Goal: Task Accomplishment & Management: Use online tool/utility

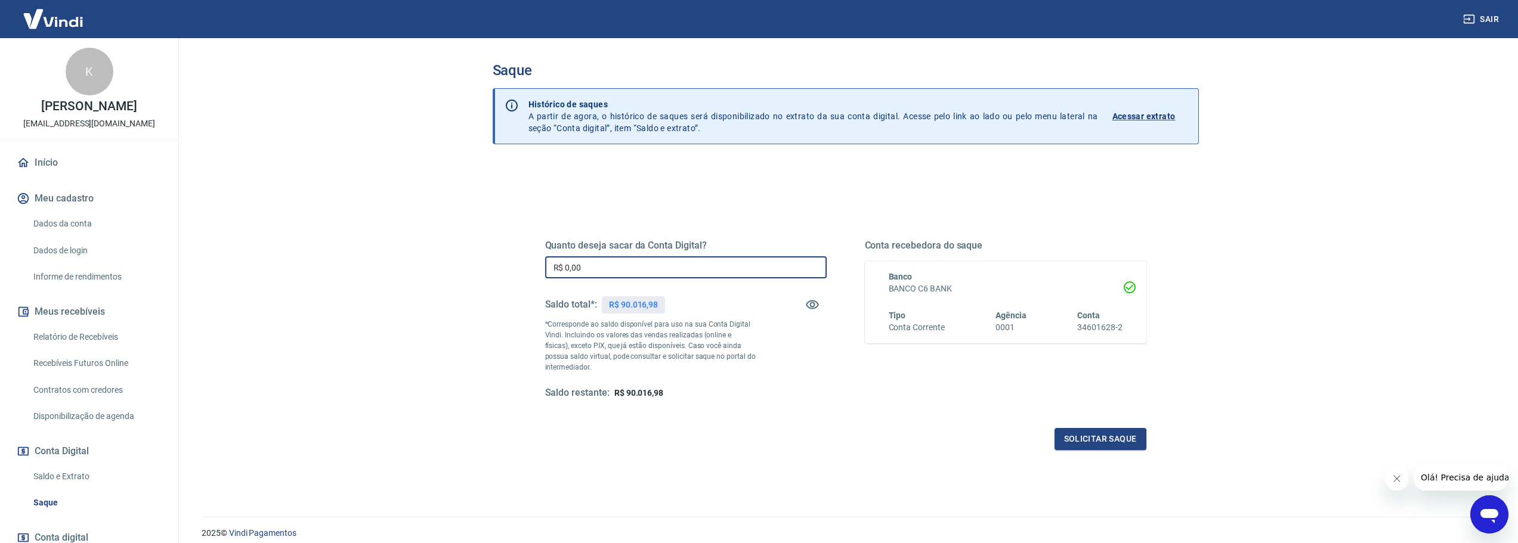
click at [623, 261] on input "R$ 0,00" at bounding box center [686, 267] width 282 height 22
type input "R$ 90.015,00"
click at [1094, 438] on button "Solicitar saque" at bounding box center [1101, 439] width 92 height 22
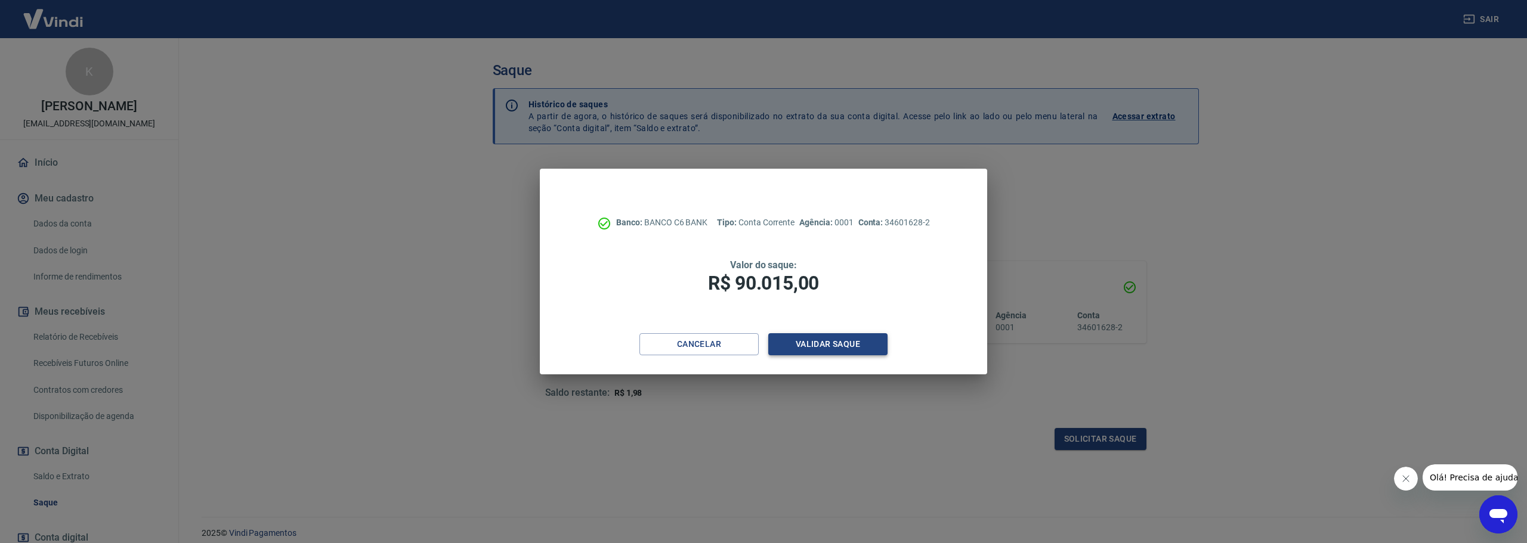
click at [828, 338] on button "Validar saque" at bounding box center [827, 344] width 119 height 22
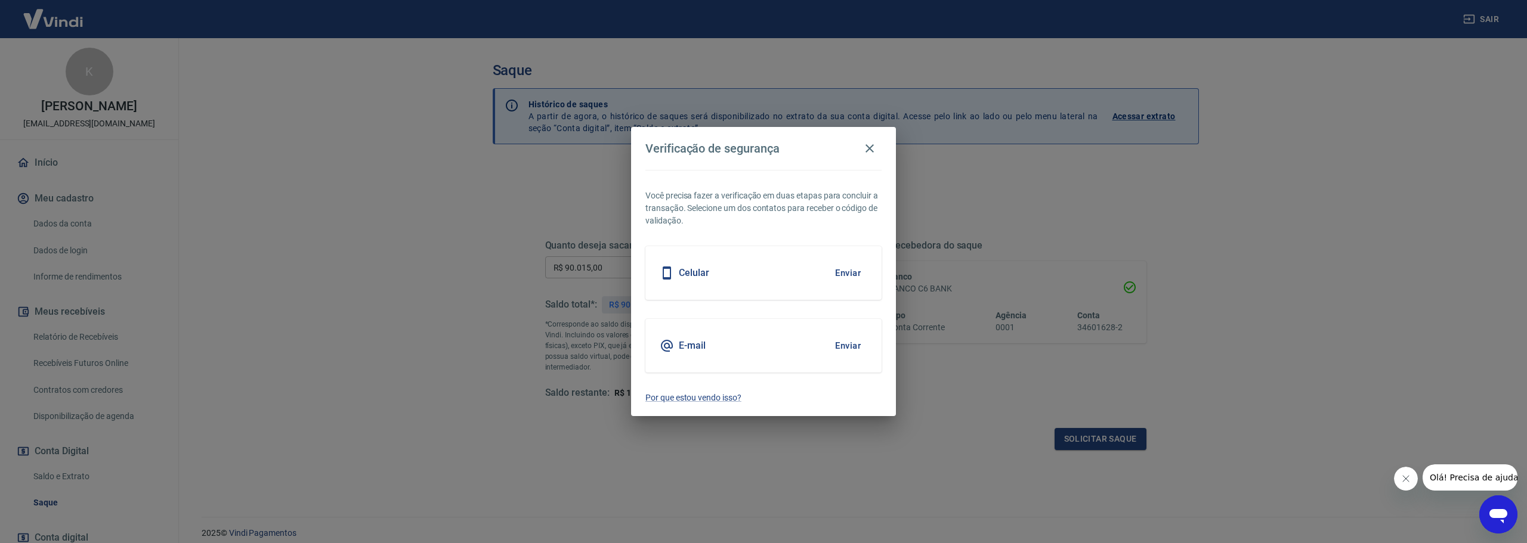
click at [857, 270] on button "Enviar" at bounding box center [847, 273] width 39 height 25
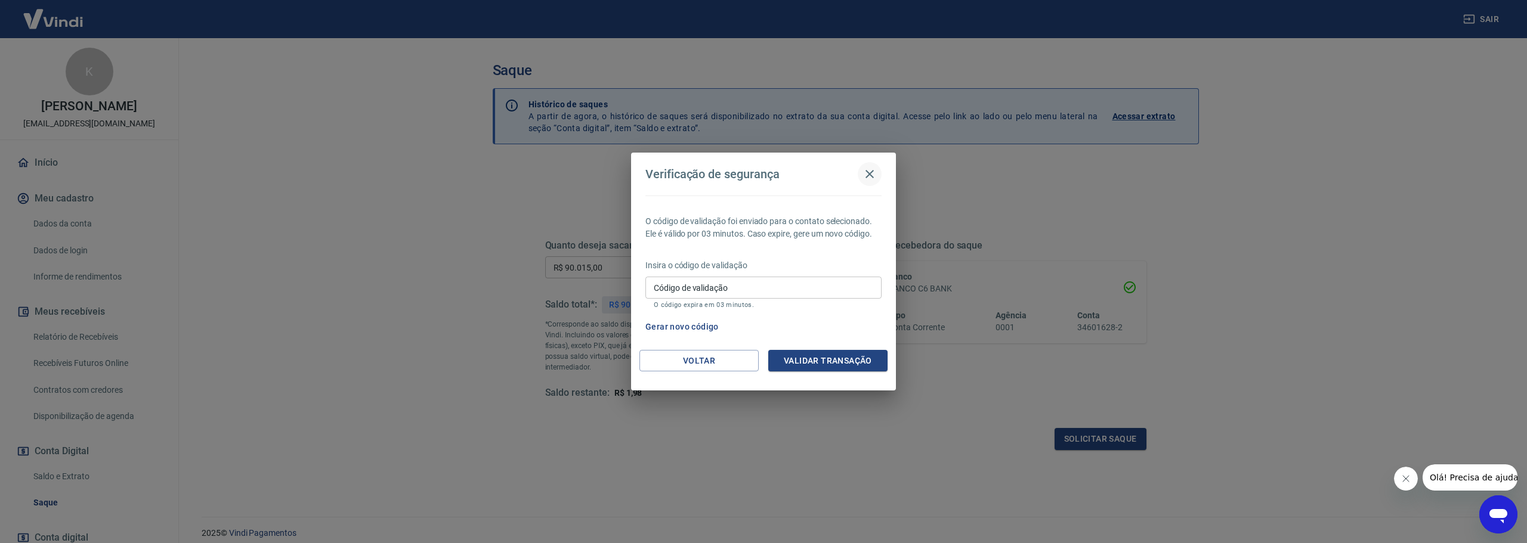
click at [870, 172] on icon "button" at bounding box center [869, 174] width 14 height 14
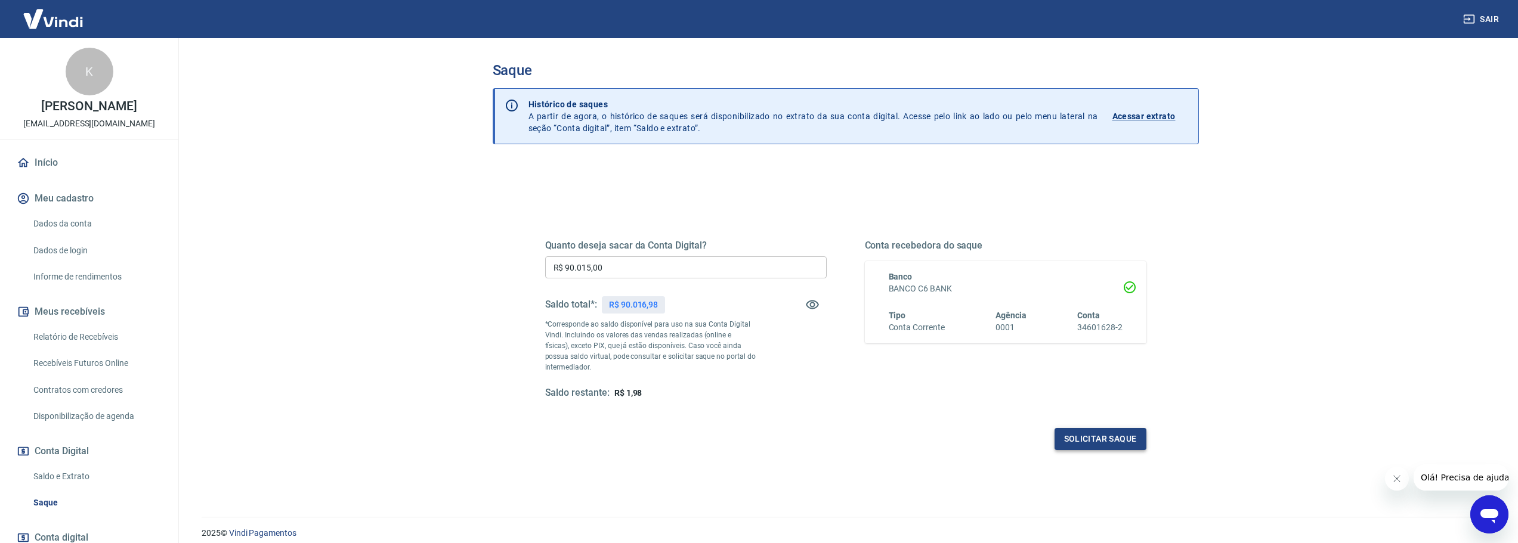
click at [1097, 442] on button "Solicitar saque" at bounding box center [1101, 439] width 92 height 22
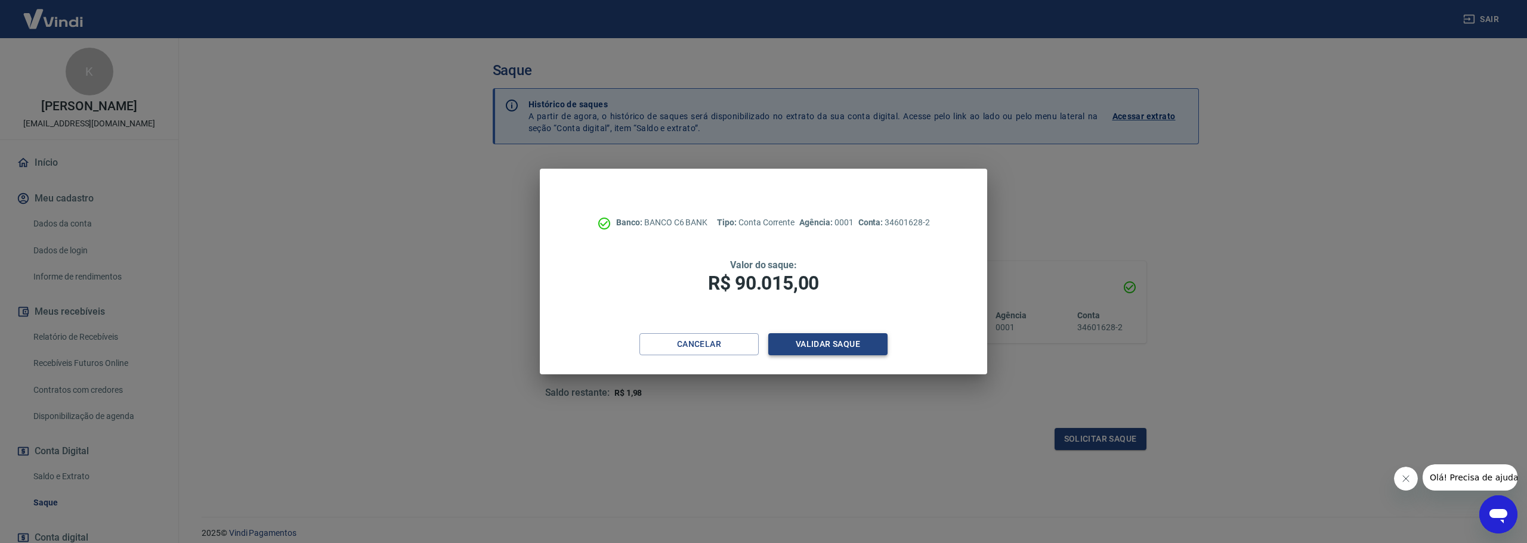
click at [830, 350] on button "Validar saque" at bounding box center [827, 344] width 119 height 22
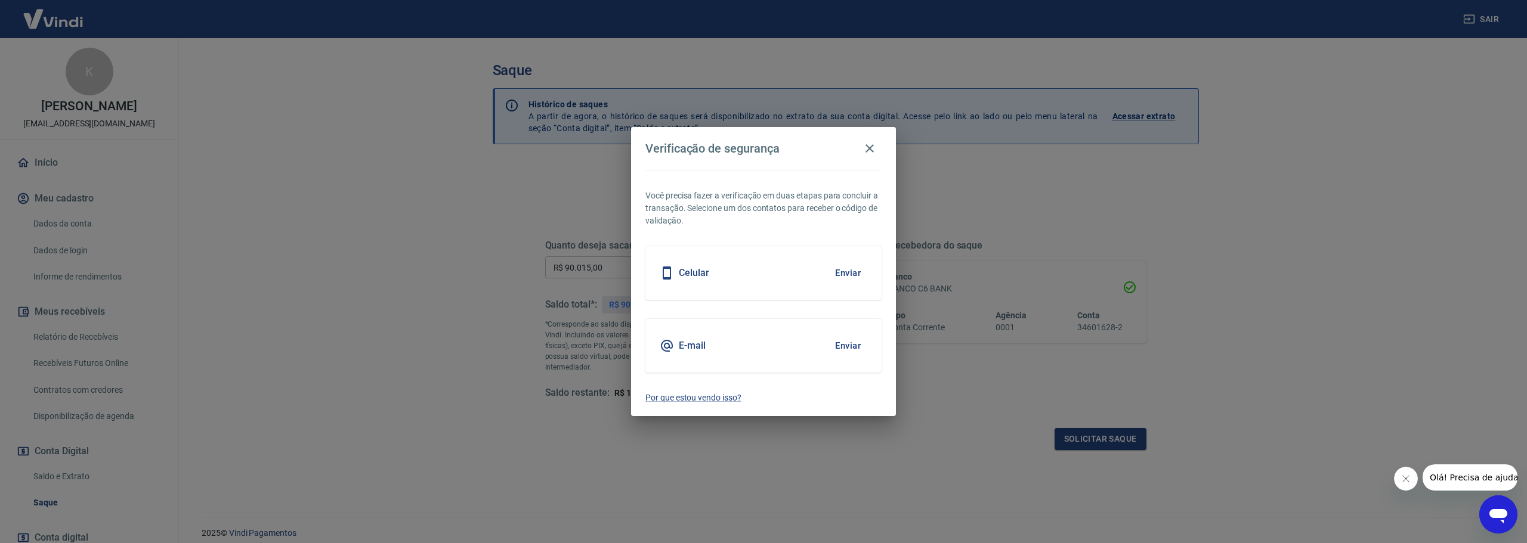
click at [846, 279] on button "Enviar" at bounding box center [847, 273] width 39 height 25
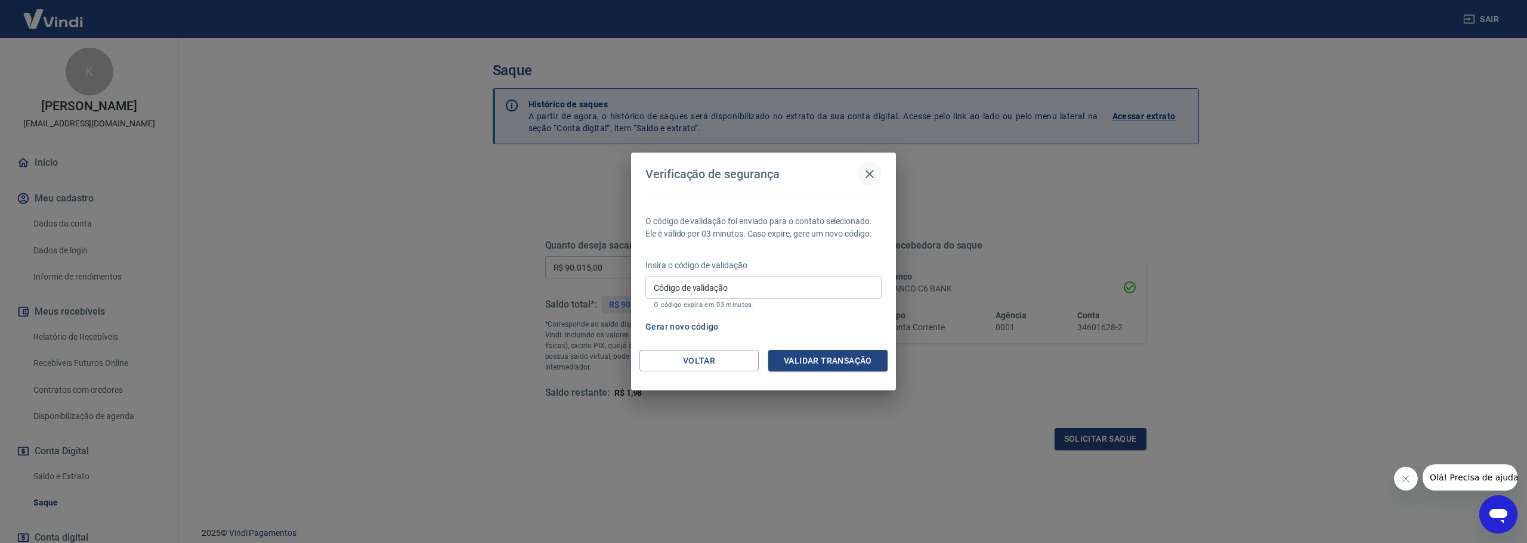
click at [874, 175] on icon "button" at bounding box center [869, 174] width 14 height 14
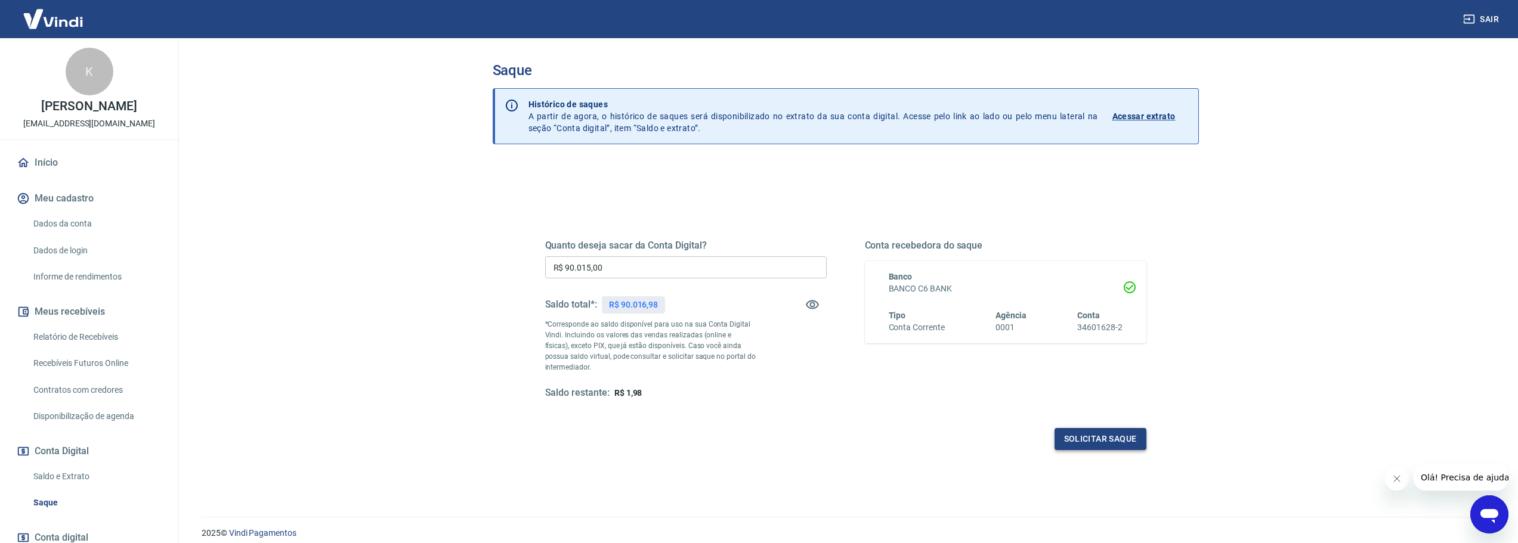
click at [1091, 435] on button "Solicitar saque" at bounding box center [1101, 439] width 92 height 22
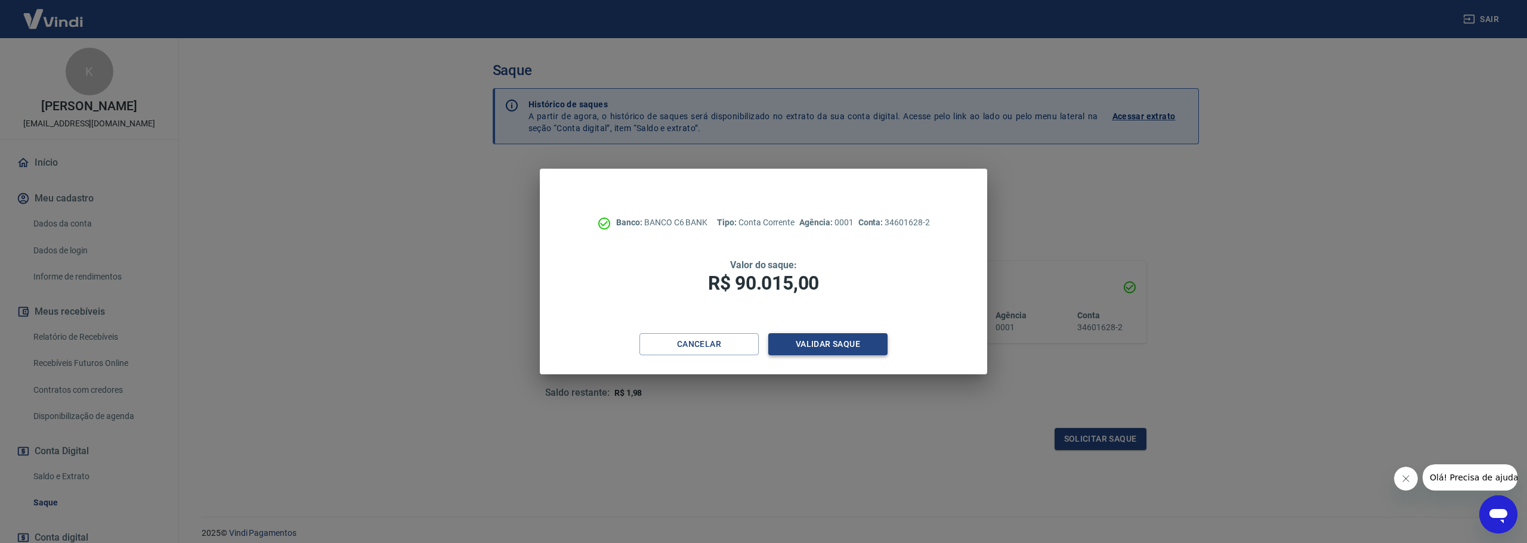
click at [798, 349] on button "Validar saque" at bounding box center [827, 344] width 119 height 22
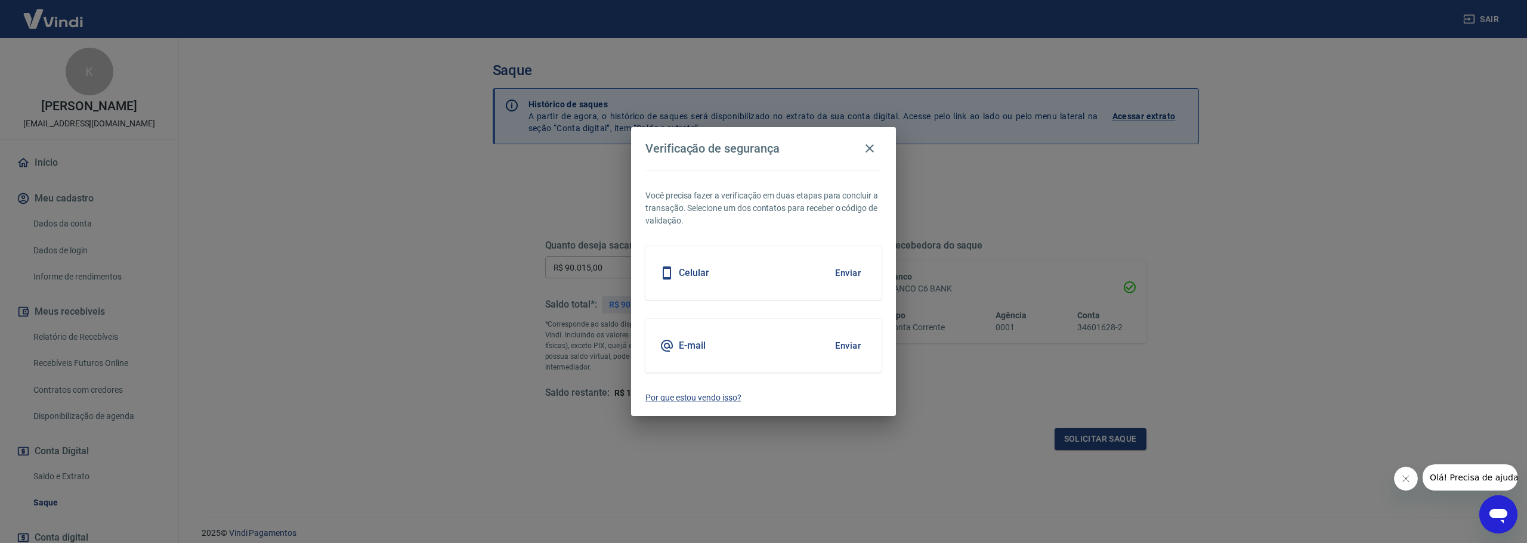
click at [842, 344] on button "Enviar" at bounding box center [847, 345] width 39 height 25
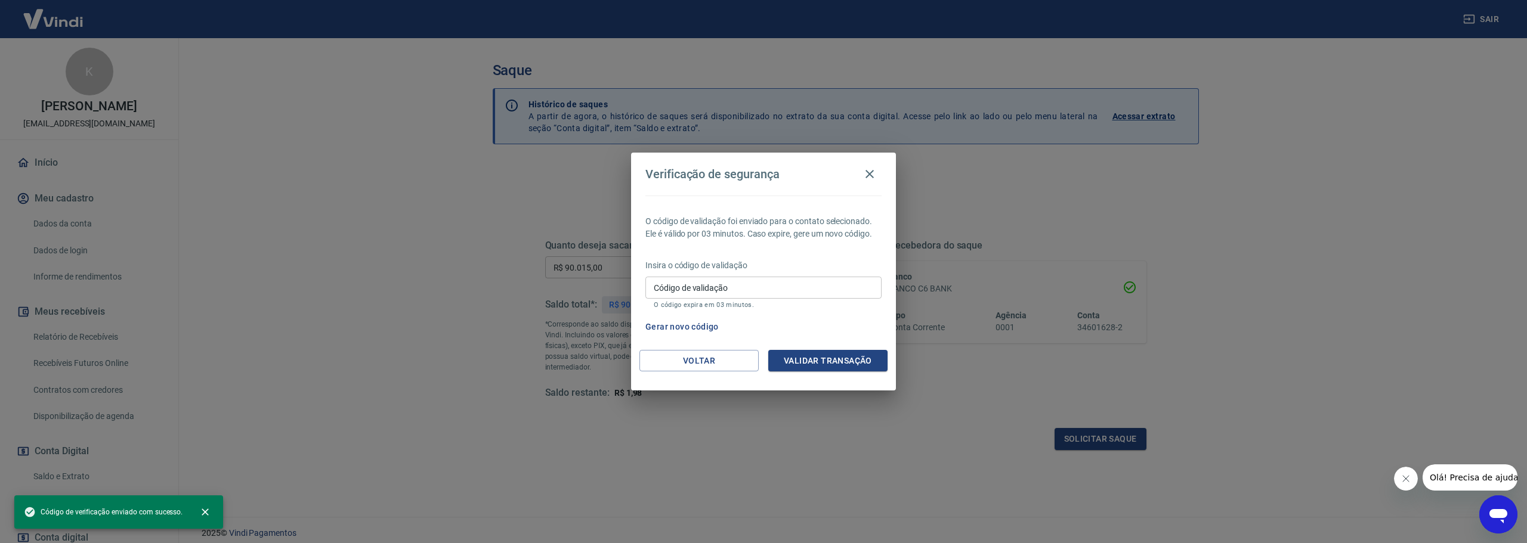
click at [681, 285] on input "Código de validação" at bounding box center [763, 288] width 236 height 22
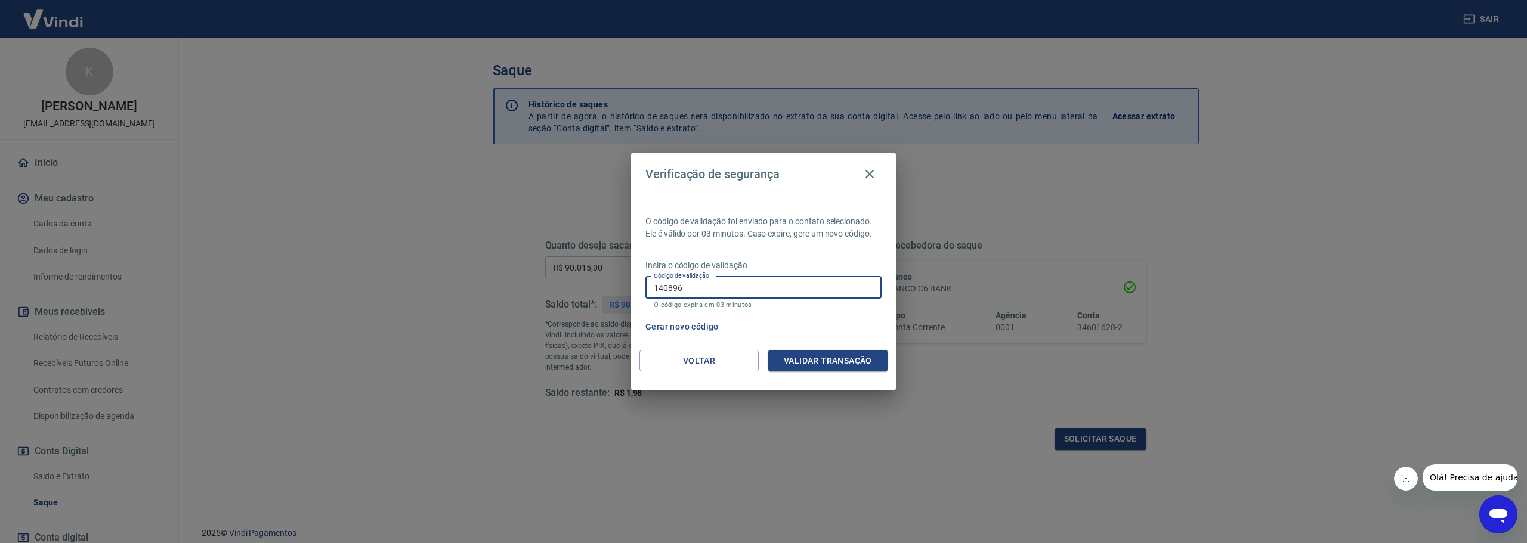
type input "140896"
click at [823, 357] on button "Validar transação" at bounding box center [827, 361] width 119 height 22
